Goal: Transaction & Acquisition: Purchase product/service

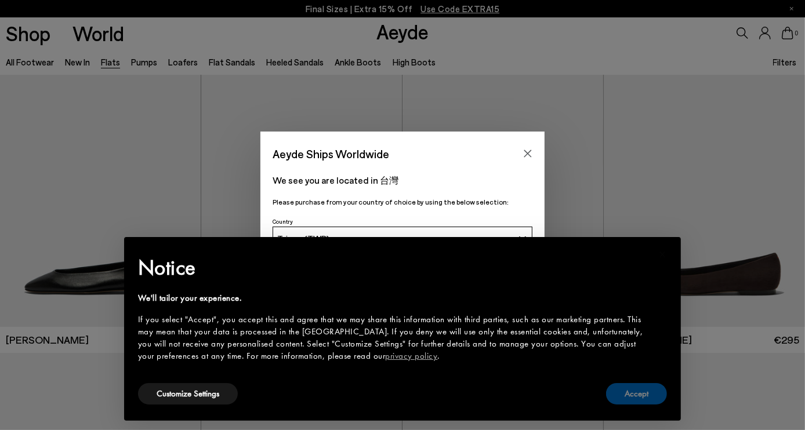
click at [640, 395] on button "Accept" at bounding box center [636, 393] width 61 height 21
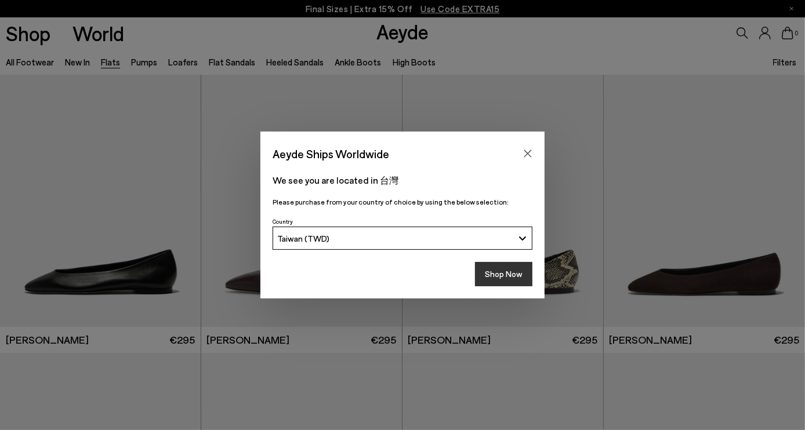
click at [505, 281] on button "Shop Now" at bounding box center [503, 274] width 57 height 24
click at [528, 154] on icon "Close" at bounding box center [528, 154] width 8 height 8
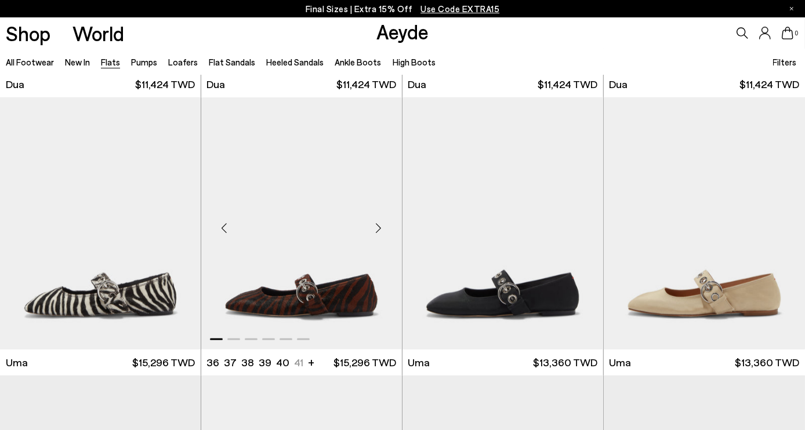
scroll to position [4175, 0]
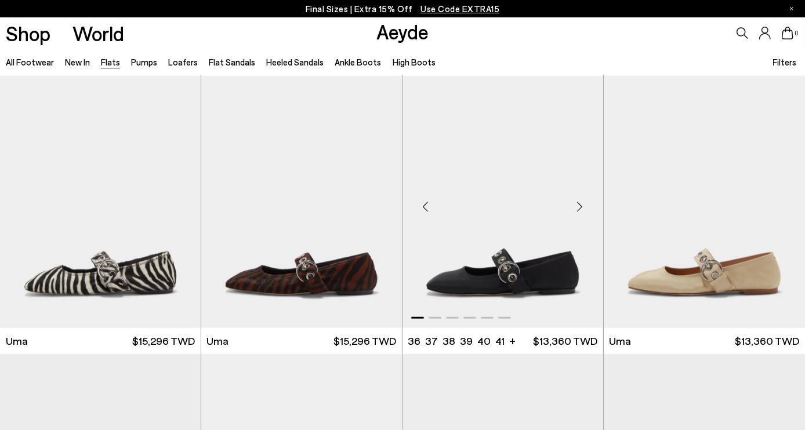
click at [560, 273] on img "1 / 6" at bounding box center [502, 202] width 201 height 252
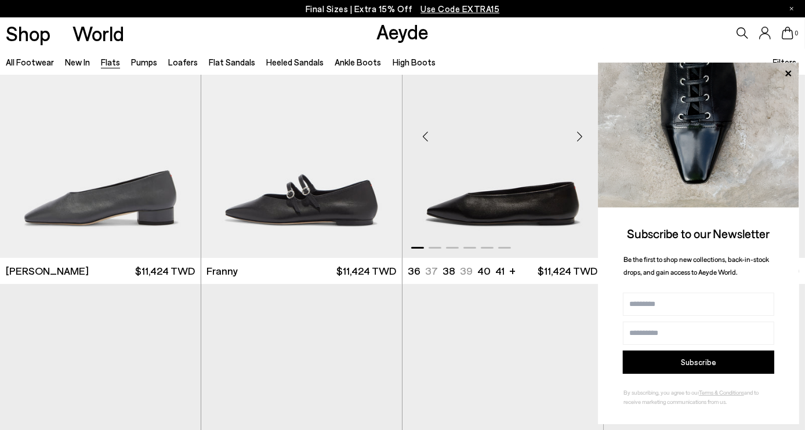
scroll to position [3015, 0]
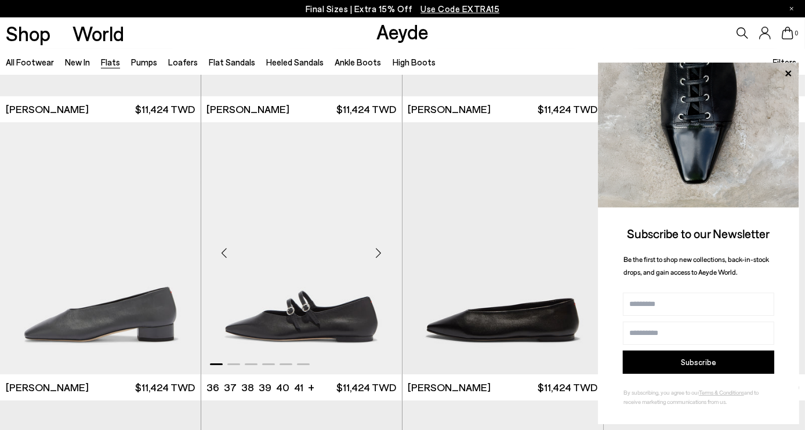
click at [322, 309] on img "1 / 6" at bounding box center [301, 248] width 201 height 252
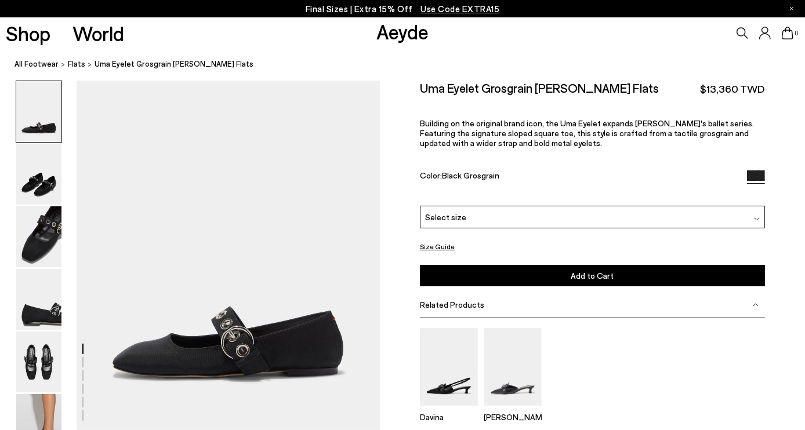
click at [444, 245] on button "Size Guide" at bounding box center [437, 246] width 35 height 14
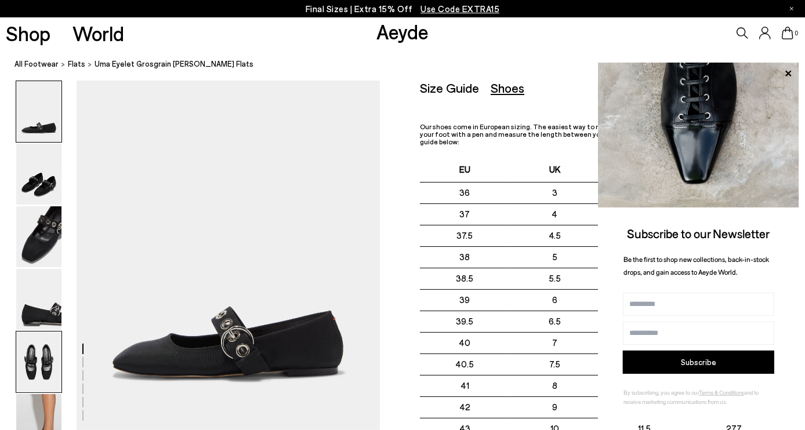
click at [36, 366] on img at bounding box center [38, 362] width 45 height 61
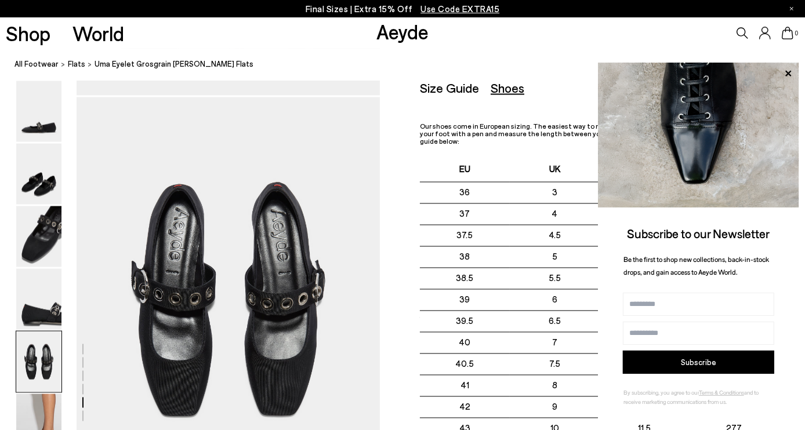
scroll to position [1570, 0]
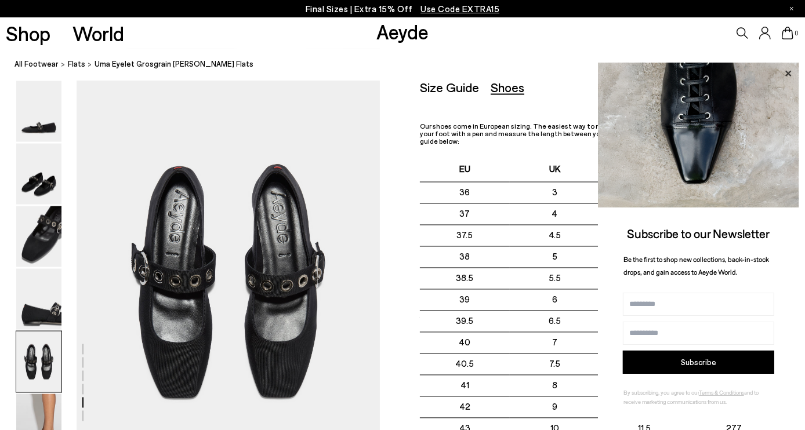
click at [791, 71] on icon at bounding box center [787, 73] width 15 height 15
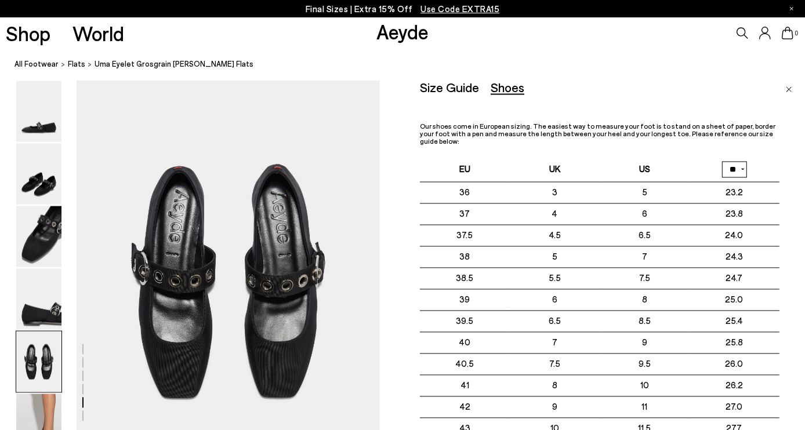
click at [786, 89] on img "Close" at bounding box center [789, 90] width 6 height 6
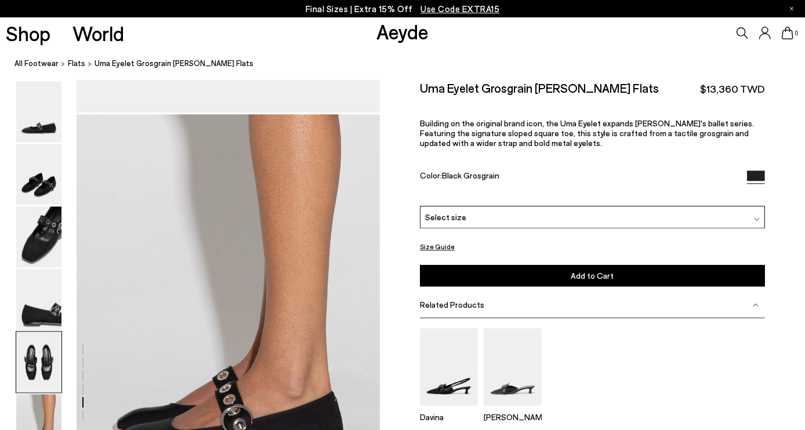
scroll to position [2150, 0]
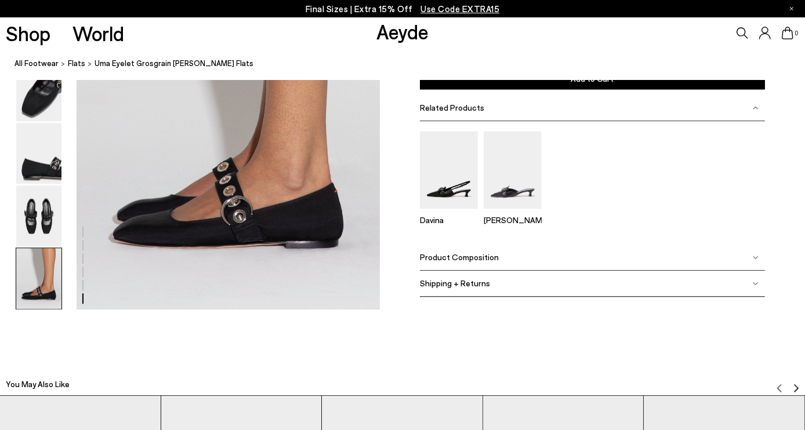
click at [480, 260] on span "Product Composition" at bounding box center [459, 257] width 79 height 10
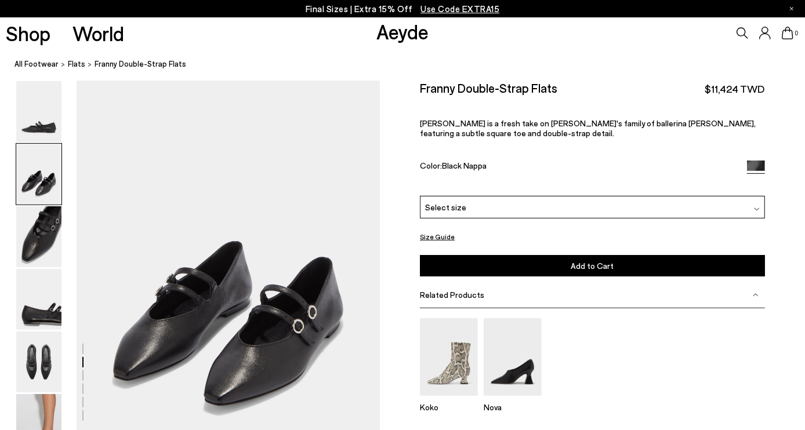
scroll to position [463, 0]
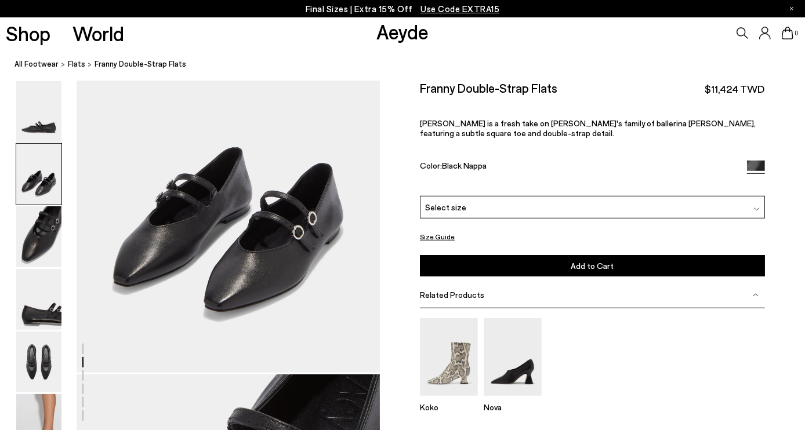
click at [442, 235] on button "Size Guide" at bounding box center [437, 237] width 35 height 14
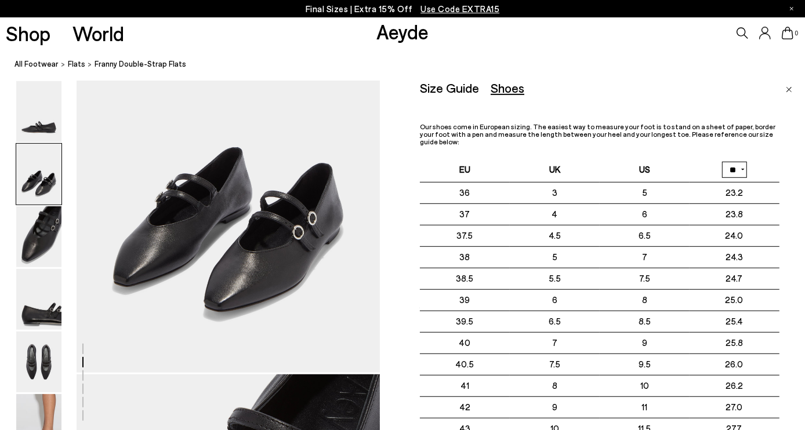
click at [785, 87] on div "Size Guide Shoes Belt Our shoes come in European sizing. The easiest way to mea…" at bounding box center [612, 296] width 385 height 430
